Goal: Use online tool/utility: Utilize a website feature to perform a specific function

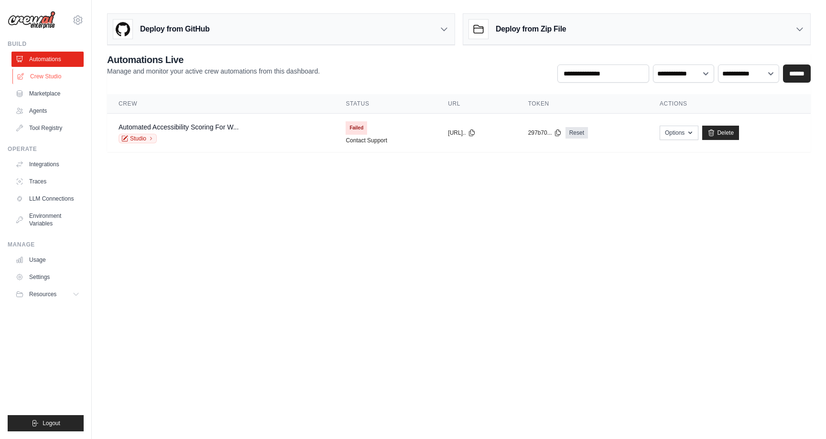
click at [46, 77] on link "Crew Studio" at bounding box center [48, 76] width 72 height 15
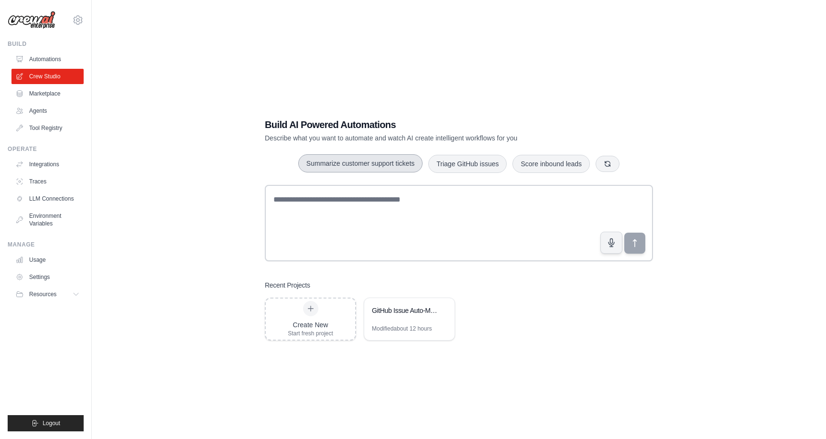
click at [350, 163] on button "Summarize customer support tickets" at bounding box center [360, 163] width 124 height 18
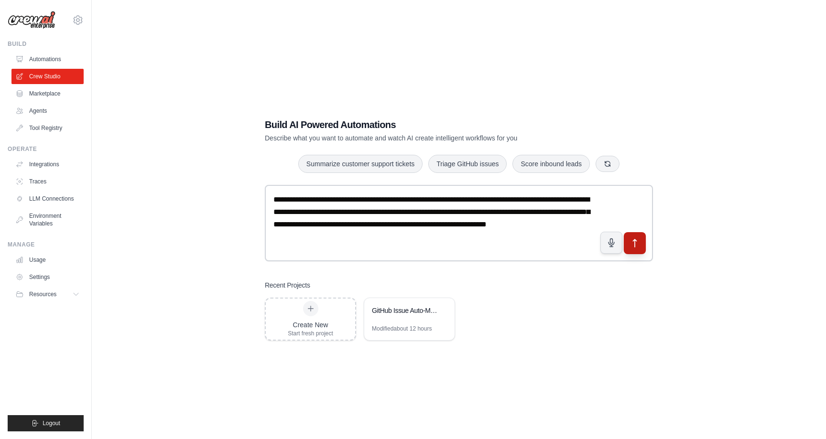
click at [634, 242] on icon "submit" at bounding box center [635, 243] width 10 height 10
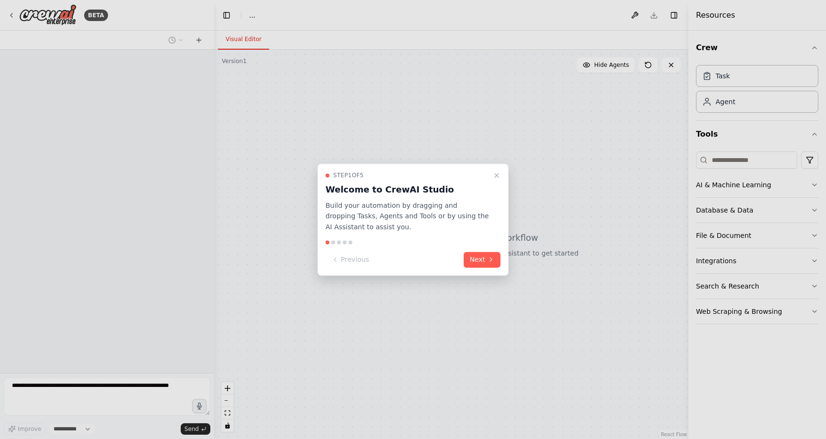
select select "****"
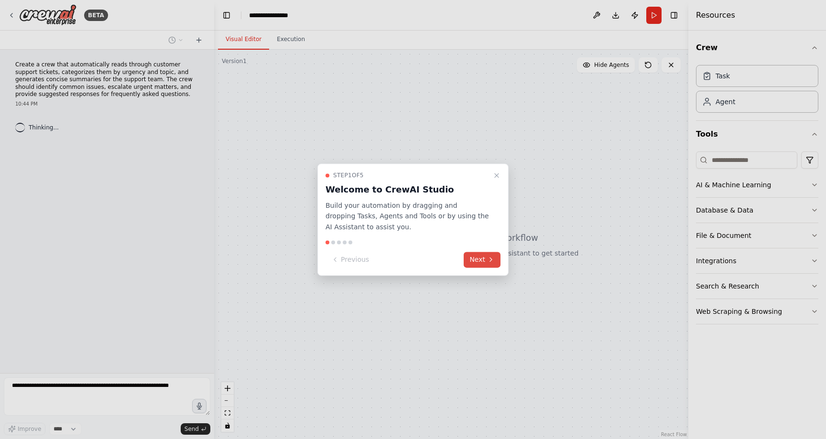
click at [484, 259] on button "Next" at bounding box center [482, 260] width 37 height 16
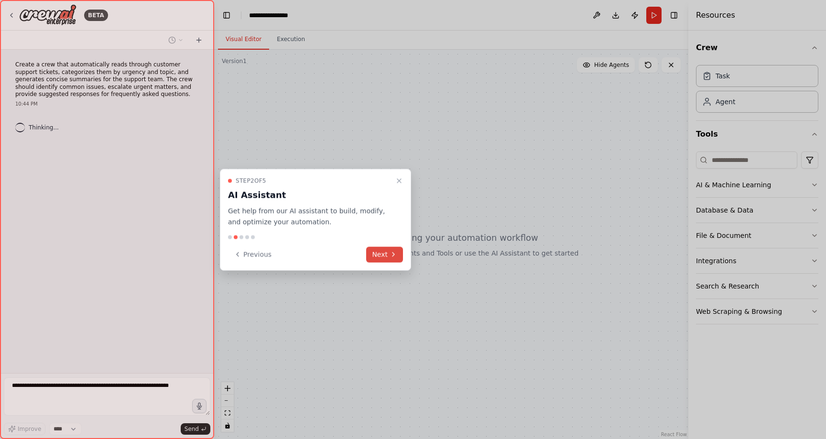
click at [387, 256] on button "Next" at bounding box center [384, 255] width 37 height 16
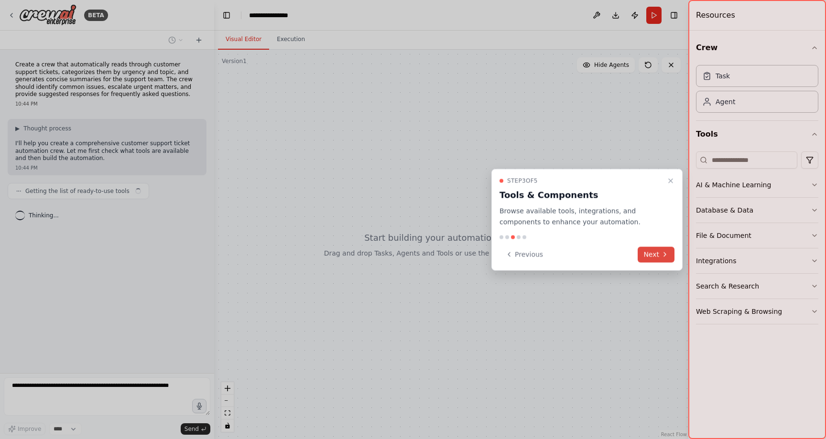
click at [654, 256] on button "Next" at bounding box center [656, 255] width 37 height 16
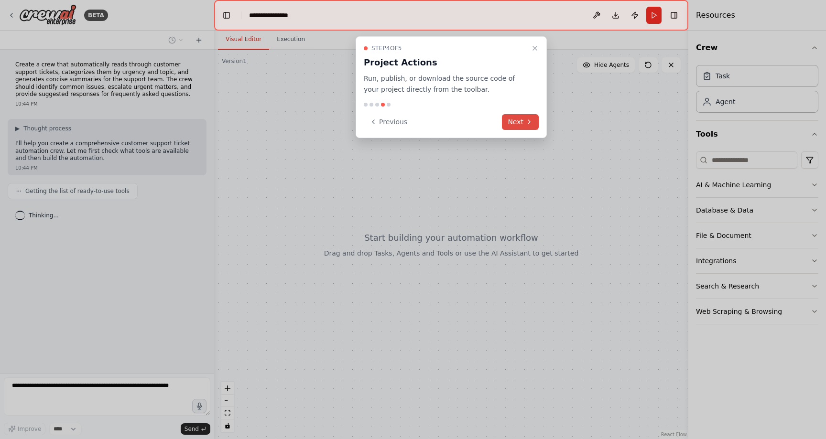
click at [510, 121] on button "Next" at bounding box center [520, 122] width 37 height 16
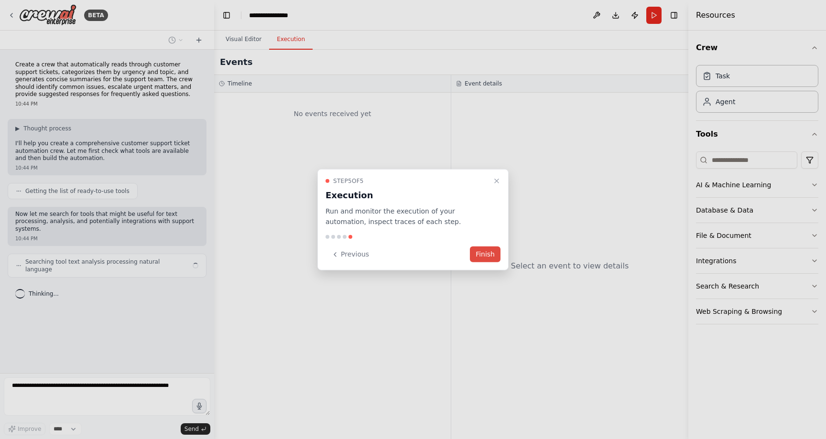
click at [487, 258] on button "Finish" at bounding box center [485, 255] width 31 height 16
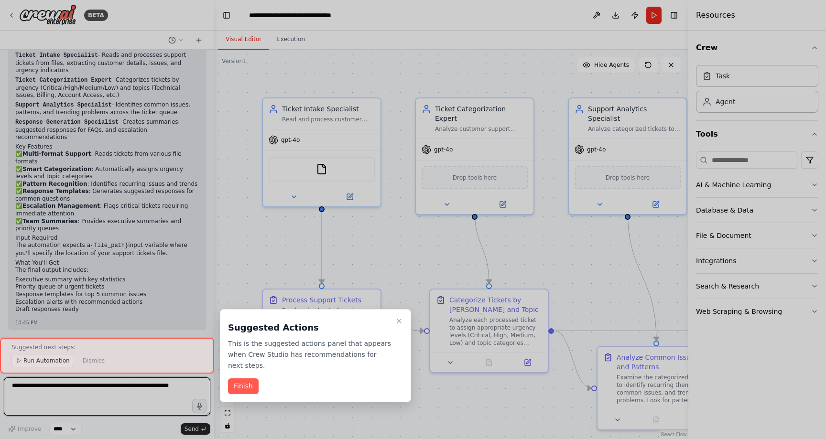
scroll to position [1014, 0]
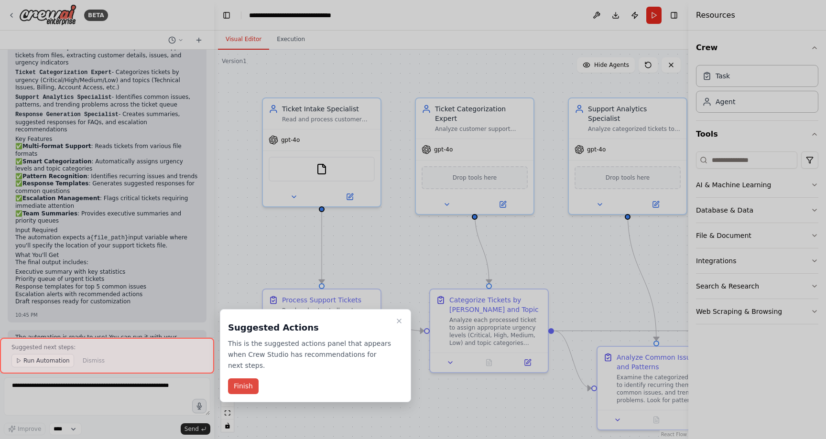
click at [248, 390] on button "Finish" at bounding box center [243, 387] width 31 height 16
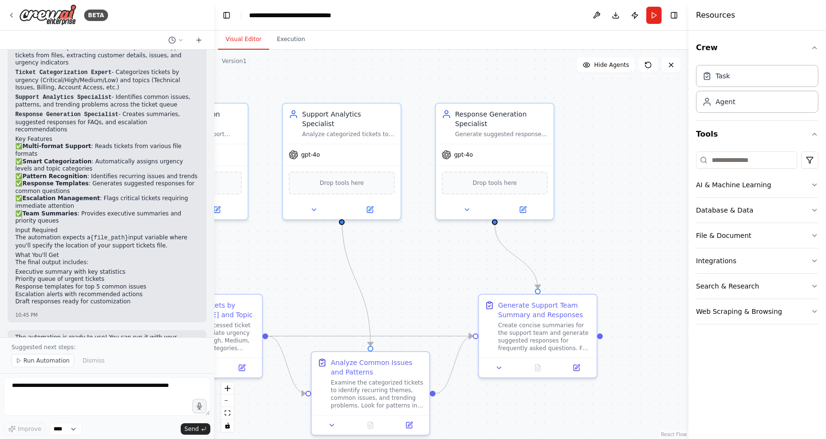
drag, startPoint x: 589, startPoint y: 274, endPoint x: 304, endPoint y: 278, distance: 285.4
click at [304, 278] on div ".deletable-edge-delete-btn { width: 20px; height: 20px; border: 0px solid #ffff…" at bounding box center [451, 245] width 474 height 390
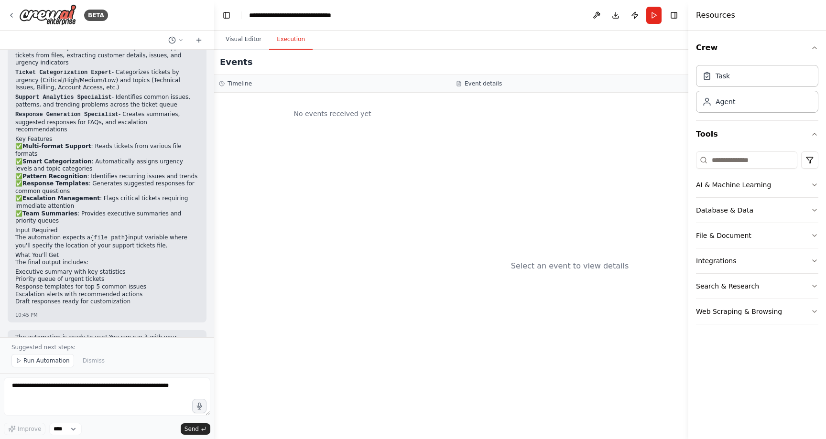
click at [291, 41] on button "Execution" at bounding box center [290, 40] width 43 height 20
click at [596, 17] on button at bounding box center [596, 15] width 15 height 17
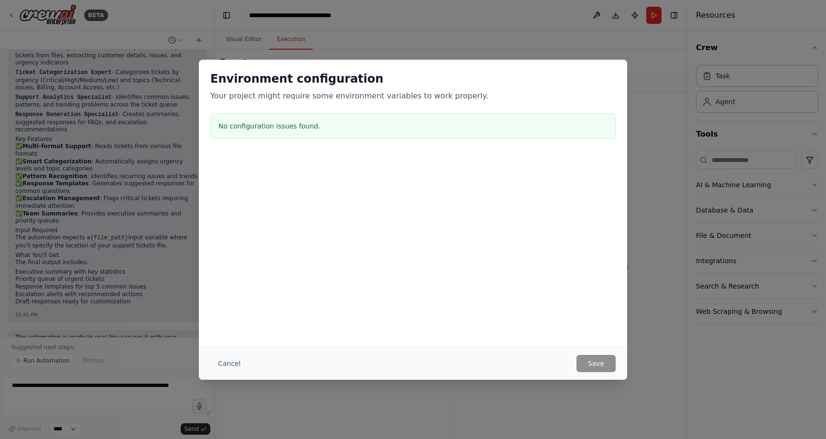
click at [658, 60] on div "Environment configuration Your project might require some environment variables…" at bounding box center [413, 219] width 826 height 439
click at [226, 363] on button "Cancel" at bounding box center [229, 363] width 38 height 17
